Goal: Find specific page/section: Find specific page/section

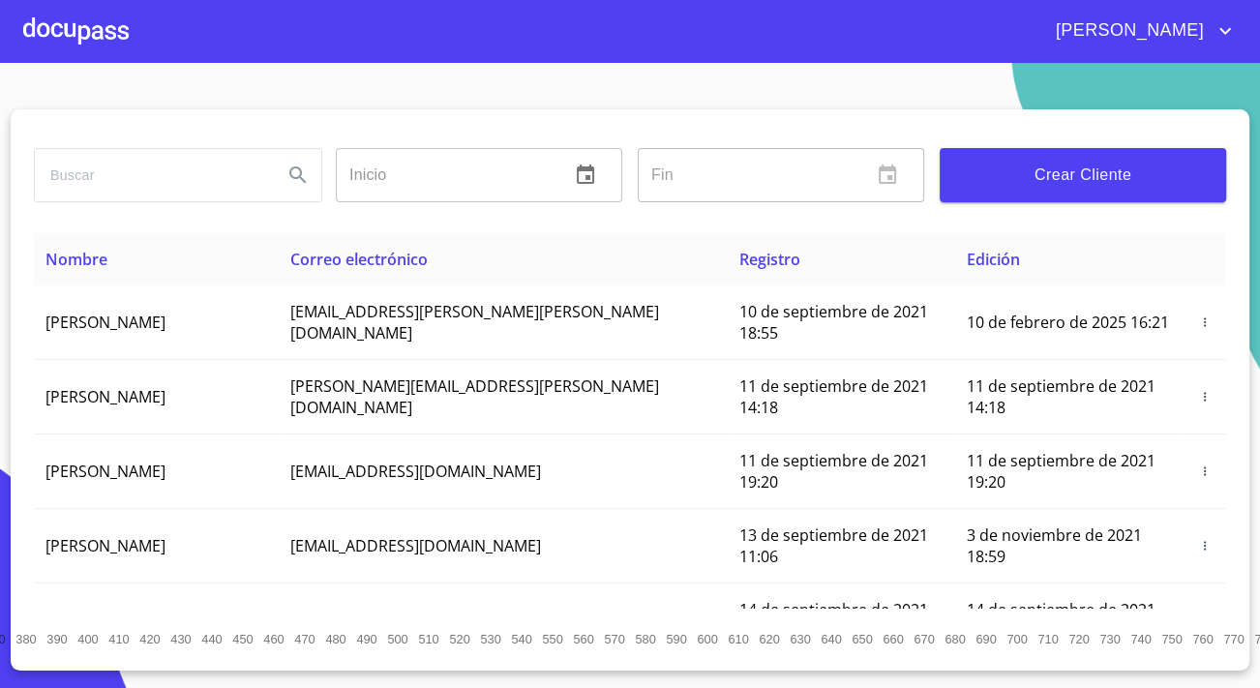
click at [103, 25] on div at bounding box center [76, 31] width 106 height 62
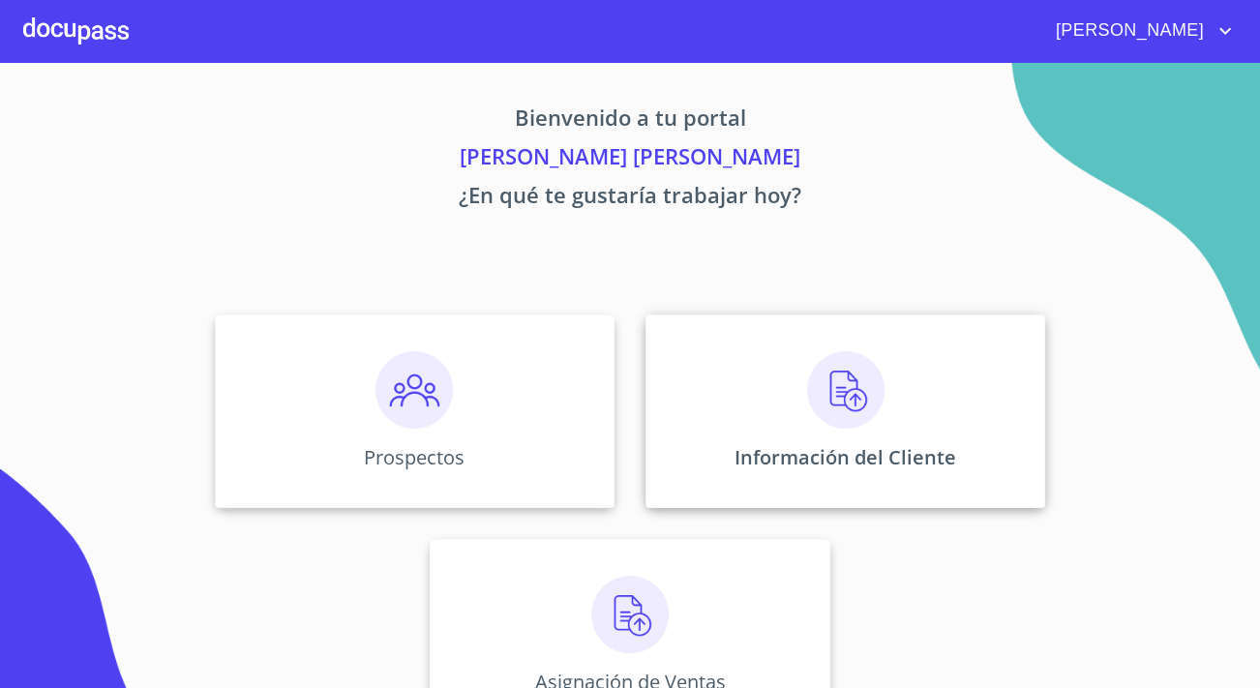
click at [835, 441] on div "Información del Cliente" at bounding box center [846, 412] width 400 height 194
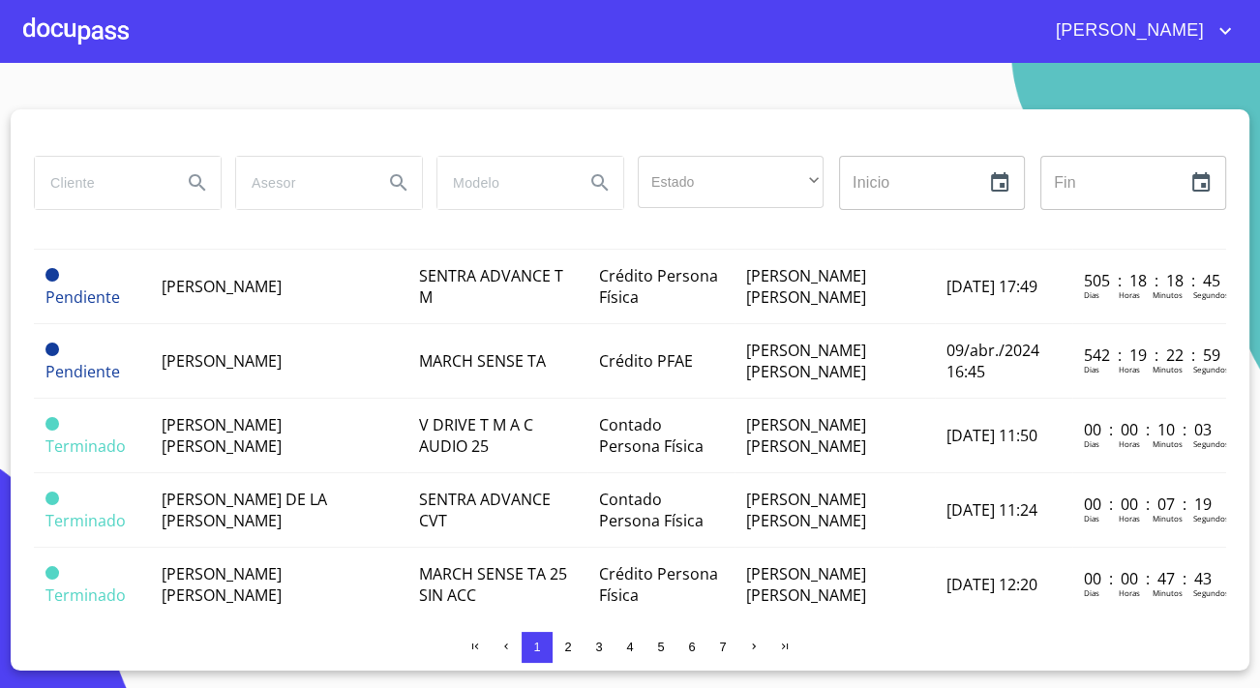
scroll to position [1407, 0]
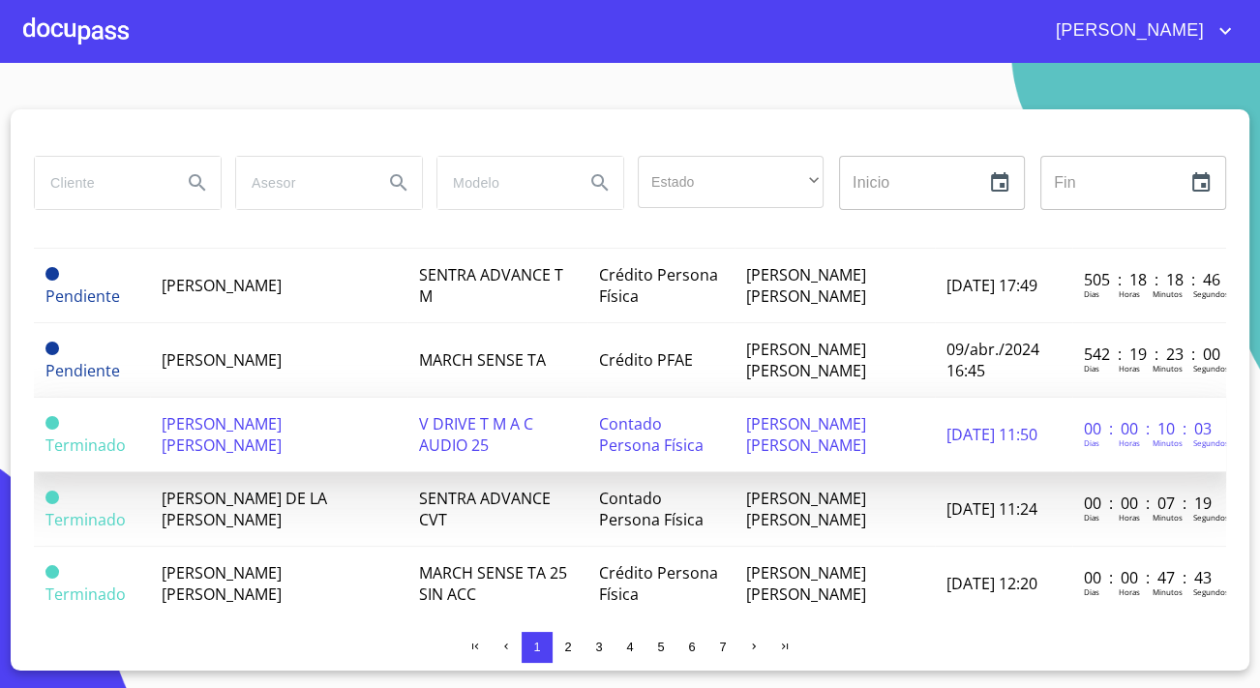
click at [259, 413] on span "[PERSON_NAME] [PERSON_NAME]" at bounding box center [222, 434] width 120 height 43
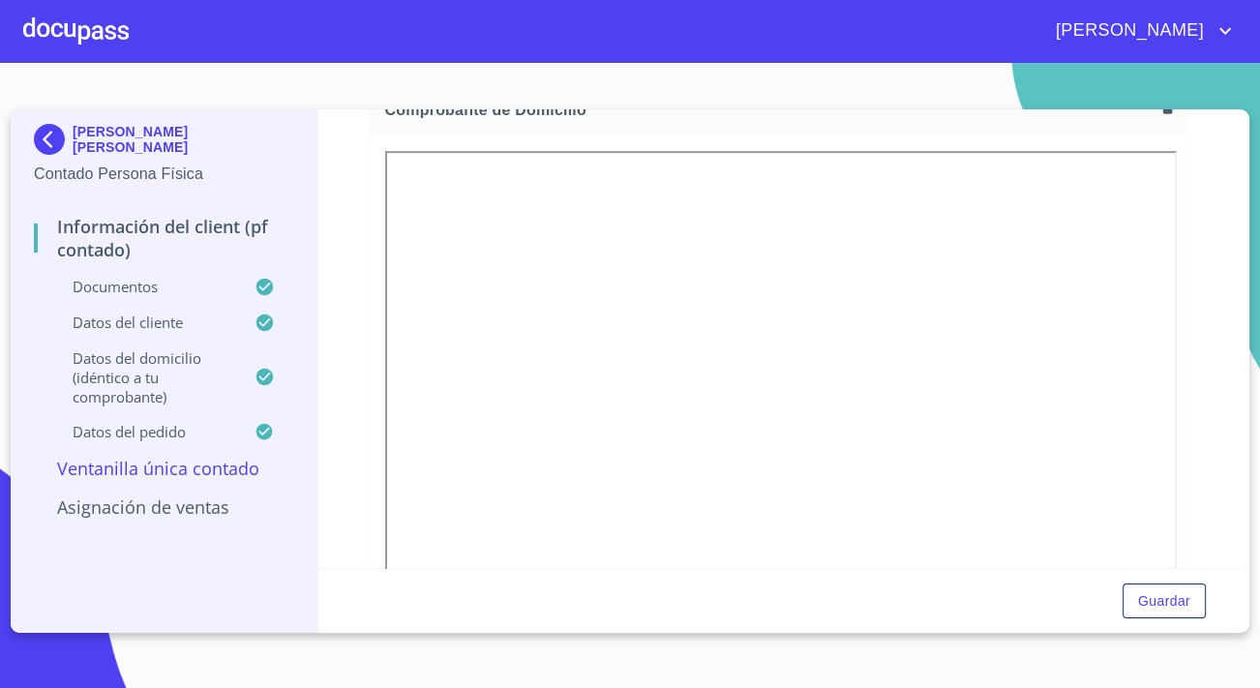
scroll to position [1143, 0]
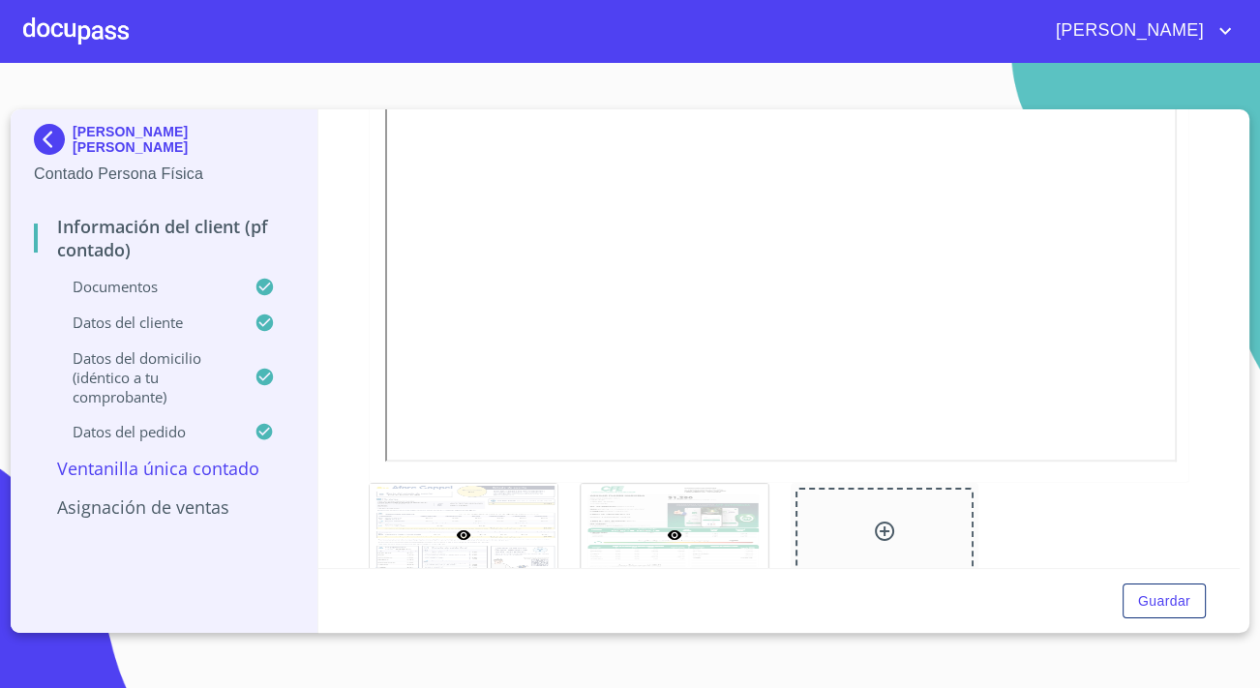
click at [672, 495] on div at bounding box center [675, 534] width 188 height 101
